Goal: Task Accomplishment & Management: Use online tool/utility

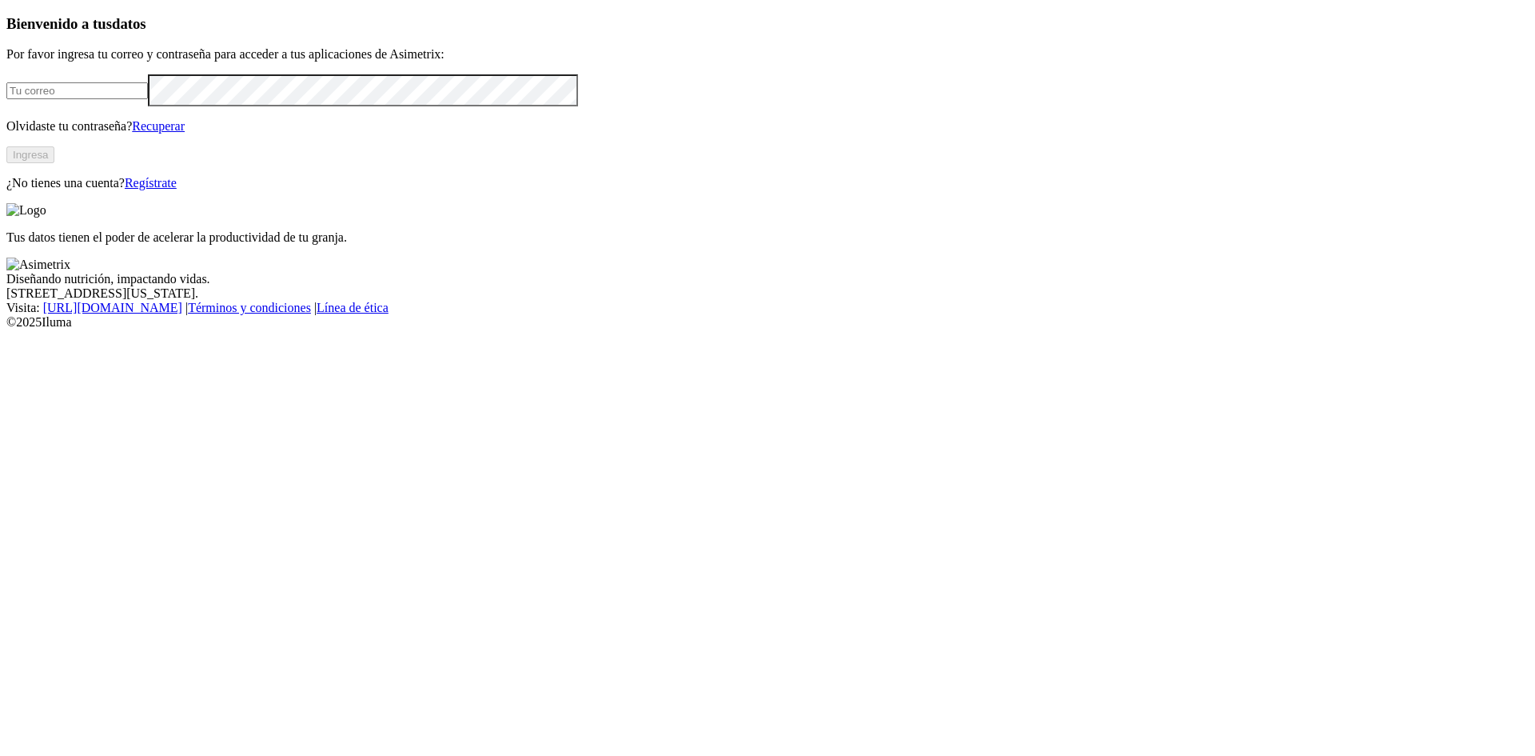
click at [148, 99] on input "email" at bounding box center [77, 90] width 142 height 17
click at [6, 329] on com-1password-button at bounding box center [6, 329] width 0 height 0
type input "alejandro.sanchez@premexcorp.com"
click at [54, 163] on button "Ingresa" at bounding box center [30, 154] width 48 height 17
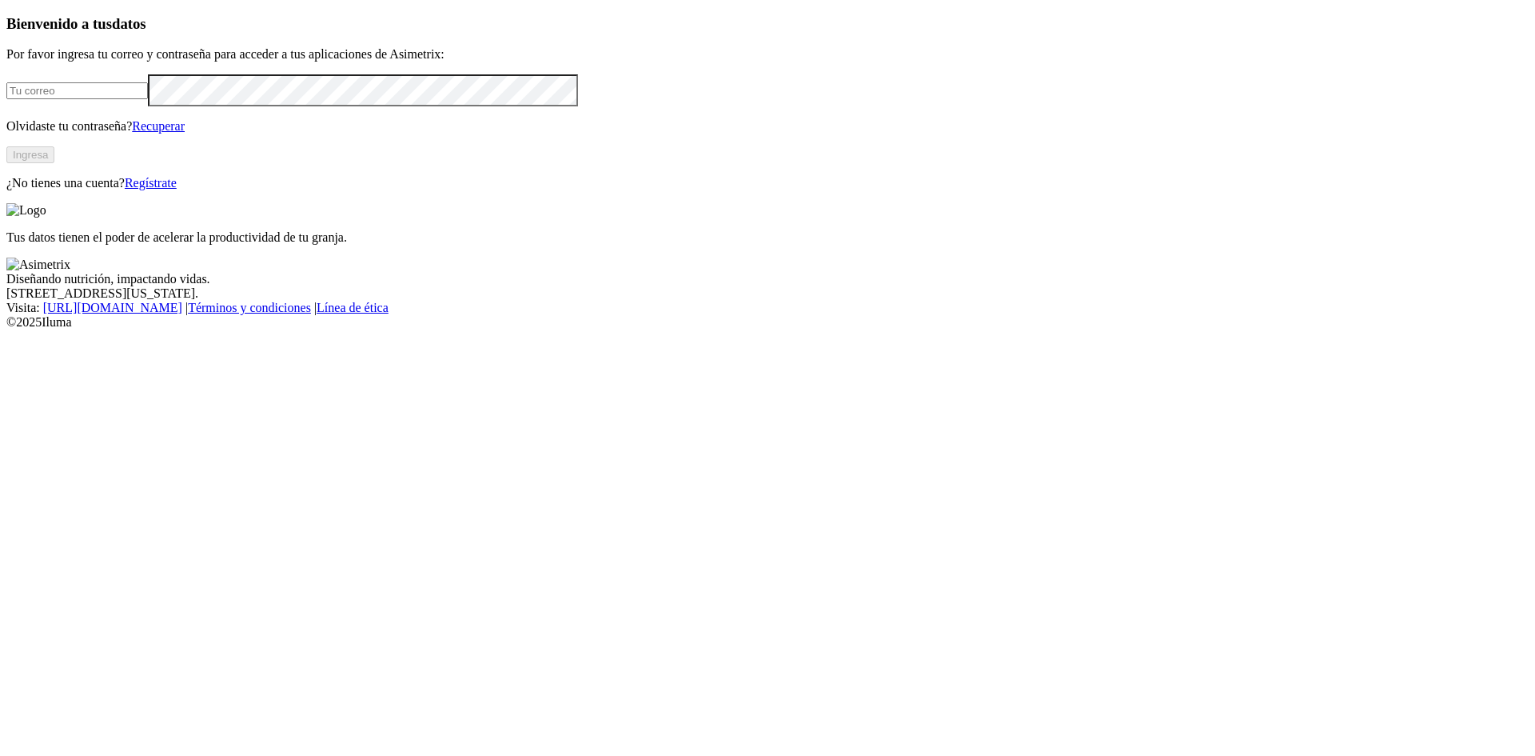
type input "[PERSON_NAME][EMAIL_ADDRESS][PERSON_NAME][DOMAIN_NAME]"
click at [54, 163] on button "Ingresa" at bounding box center [30, 154] width 48 height 17
